Goal: Navigation & Orientation: Find specific page/section

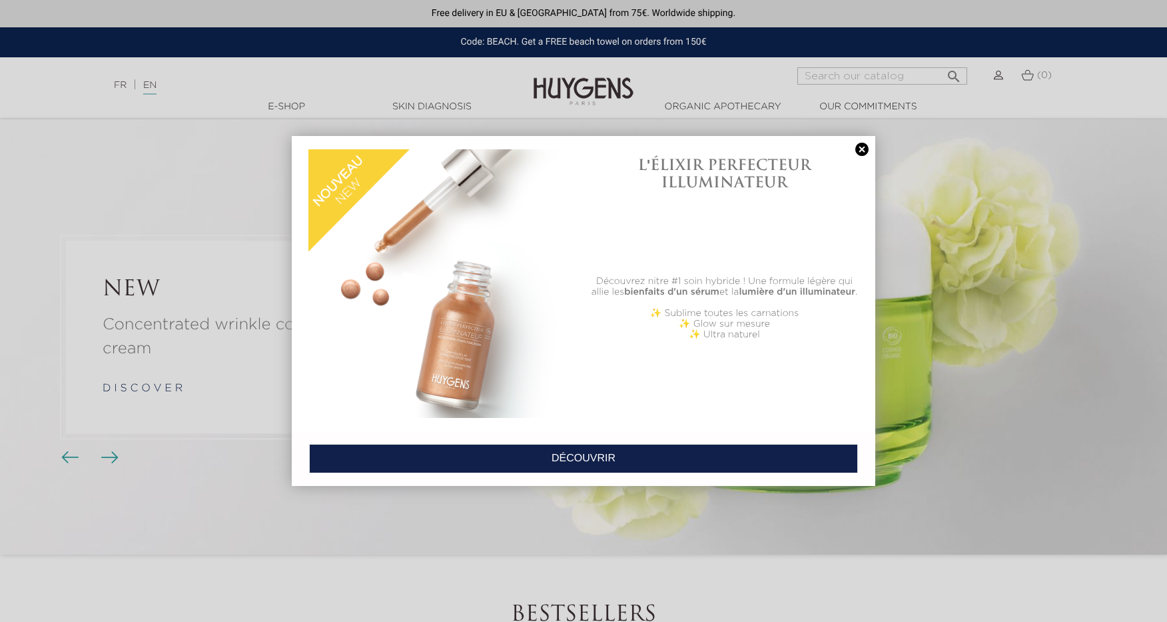
click at [862, 149] on link at bounding box center [862, 150] width 19 height 14
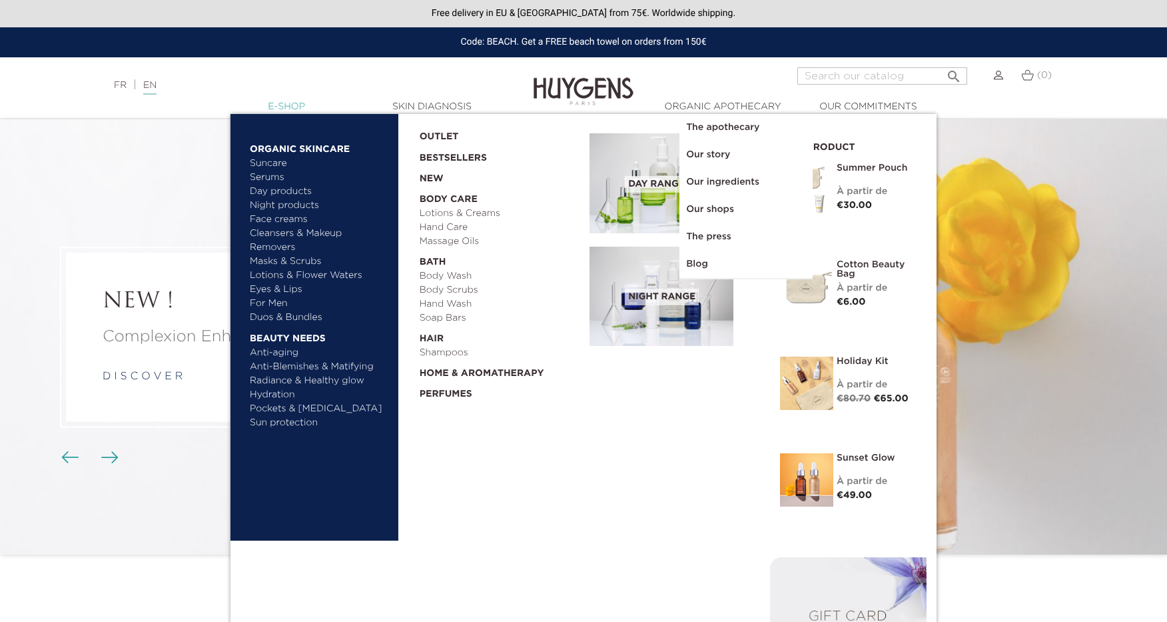
scroll to position [7, 0]
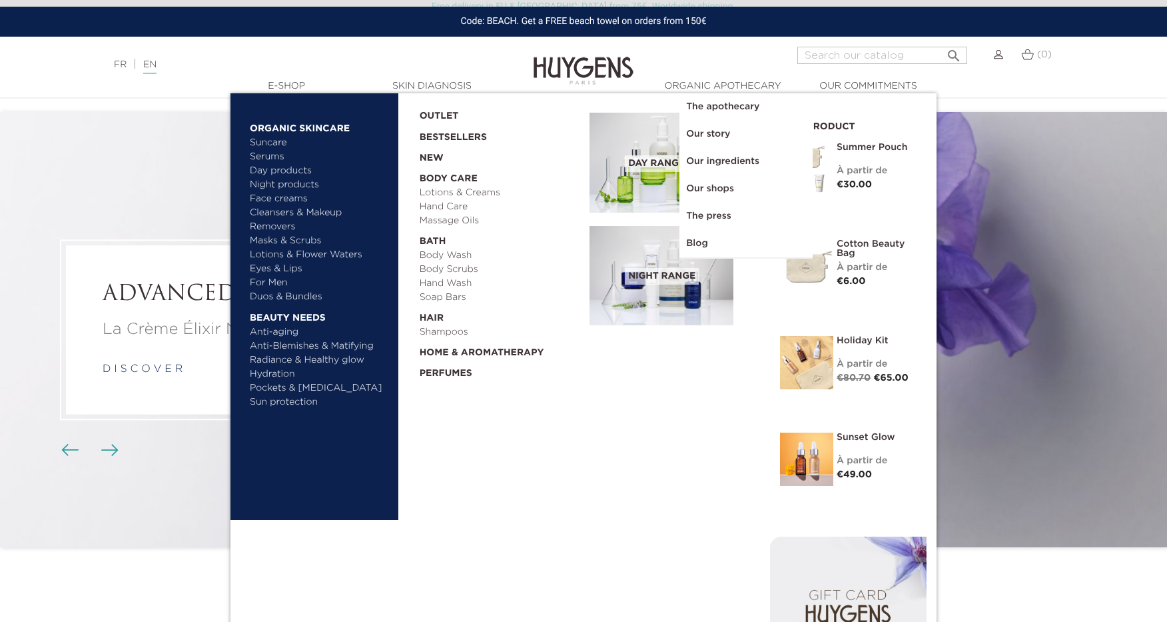
click at [295, 169] on link "Day products" at bounding box center [319, 171] width 139 height 14
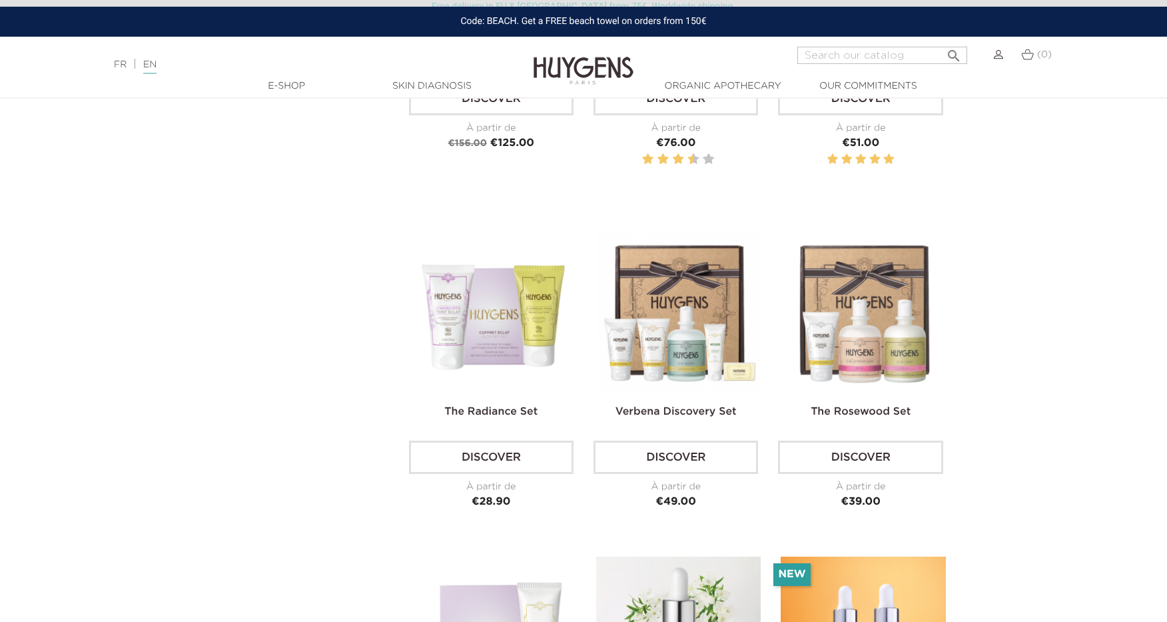
scroll to position [2996, 0]
